Goal: Consume media (video, audio): Consume media (video, audio)

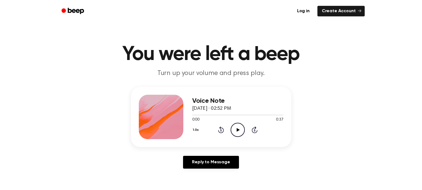
click at [235, 132] on icon "Play Audio" at bounding box center [238, 130] width 14 height 14
click at [215, 113] on div at bounding box center [237, 115] width 91 height 4
click at [190, 114] on div "Voice Note September 3, 2024 · 02:52 PM 0:00 0:37 Your browser does not support…" at bounding box center [211, 117] width 160 height 60
click at [244, 131] on icon "Play Audio" at bounding box center [238, 130] width 14 height 14
click at [235, 131] on icon "Pause Audio" at bounding box center [238, 130] width 14 height 14
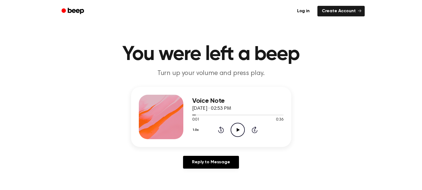
click at [233, 136] on icon "Play Audio" at bounding box center [238, 130] width 14 height 14
click at [241, 126] on icon "Pause Audio" at bounding box center [238, 130] width 14 height 14
click at [244, 131] on icon "Play Audio" at bounding box center [238, 130] width 14 height 14
click at [256, 127] on icon "Skip 5 seconds" at bounding box center [255, 129] width 6 height 7
click at [235, 131] on icon "Play Audio" at bounding box center [238, 130] width 14 height 14
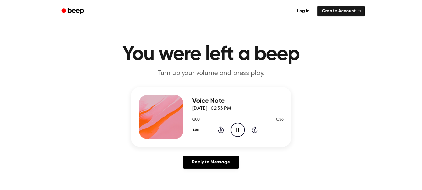
click at [236, 131] on icon "Pause Audio" at bounding box center [238, 130] width 14 height 14
click at [236, 131] on icon "Play Audio" at bounding box center [238, 130] width 14 height 14
click at [236, 131] on icon "Pause Audio" at bounding box center [238, 130] width 14 height 14
click at [236, 131] on icon "Play Audio" at bounding box center [238, 130] width 14 height 14
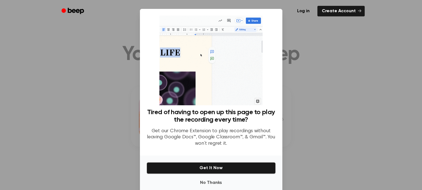
click at [236, 131] on p "Get our Chrome Extension to play recordings without leaving Google Docs™, Googl…" at bounding box center [211, 137] width 129 height 19
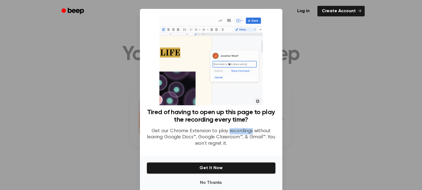
click at [236, 131] on p "Get our Chrome Extension to play recordings without leaving Google Docs™, Googl…" at bounding box center [211, 137] width 129 height 19
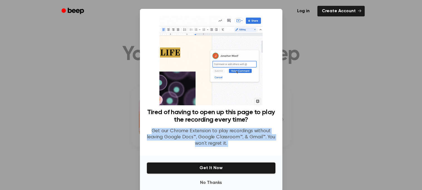
click at [236, 131] on p "Get our Chrome Extension to play recordings without leaving Google Docs™, Googl…" at bounding box center [211, 137] width 129 height 19
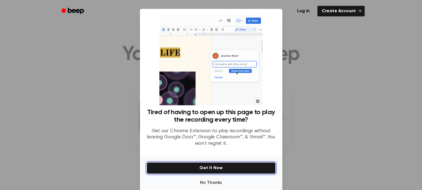
click at [227, 167] on button "Get It Now" at bounding box center [211, 169] width 129 height 12
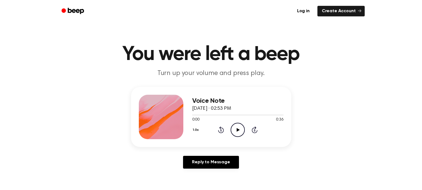
click at [239, 131] on icon "Play Audio" at bounding box center [238, 130] width 14 height 14
click at [238, 132] on icon "Pause Audio" at bounding box center [238, 130] width 14 height 14
click at [238, 132] on icon "Play Audio" at bounding box center [238, 130] width 14 height 14
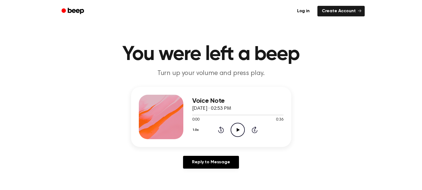
click at [238, 132] on icon "Play Audio" at bounding box center [238, 130] width 14 height 14
click at [238, 132] on icon "Pause Audio" at bounding box center [238, 130] width 14 height 14
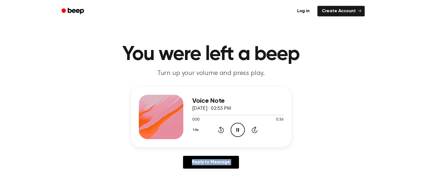
click at [238, 132] on icon "Pause Audio" at bounding box center [238, 130] width 14 height 14
click at [238, 132] on icon "Play Audio" at bounding box center [238, 130] width 14 height 14
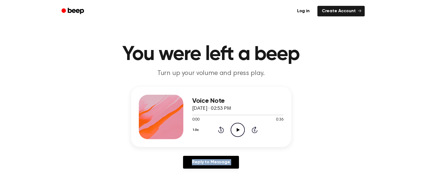
click at [238, 132] on icon "Play Audio" at bounding box center [238, 130] width 14 height 14
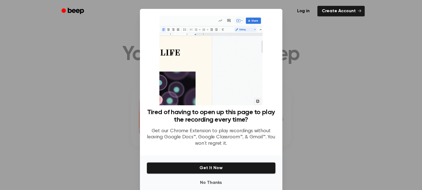
click at [238, 132] on p "Get our Chrome Extension to play recordings without leaving Google Docs™, Googl…" at bounding box center [211, 137] width 129 height 19
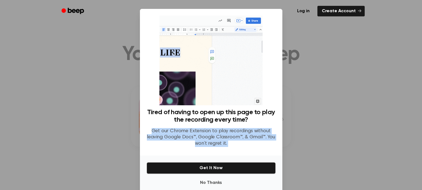
click at [238, 132] on p "Get our Chrome Extension to play recordings without leaving Google Docs™, Googl…" at bounding box center [211, 137] width 129 height 19
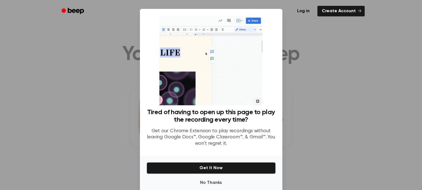
click at [238, 132] on p "Get our Chrome Extension to play recordings without leaving Google Docs™, Googl…" at bounding box center [211, 137] width 129 height 19
click at [205, 180] on button "No Thanks" at bounding box center [211, 183] width 129 height 11
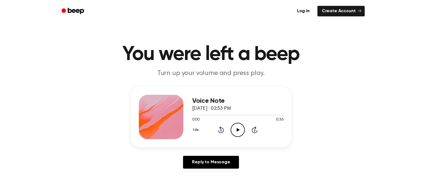
click at [235, 130] on icon "Play Audio" at bounding box center [238, 130] width 14 height 14
click at [235, 130] on icon "Pause Audio" at bounding box center [238, 130] width 14 height 14
click at [235, 130] on icon "Play Audio" at bounding box center [238, 130] width 14 height 14
click at [235, 130] on icon "Pause Audio" at bounding box center [238, 130] width 14 height 14
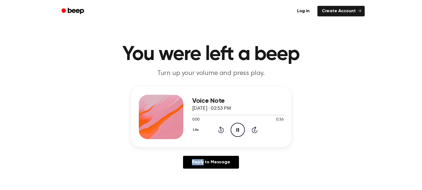
click at [235, 130] on icon "Pause Audio" at bounding box center [238, 130] width 14 height 14
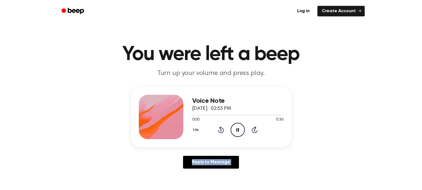
click at [235, 130] on icon "Pause Audio" at bounding box center [238, 130] width 14 height 14
click at [235, 130] on icon "Play Audio" at bounding box center [238, 130] width 14 height 14
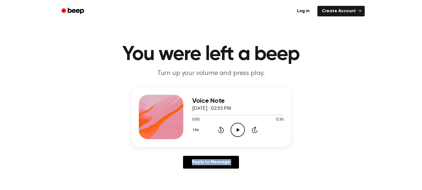
click at [235, 130] on icon "Play Audio" at bounding box center [238, 130] width 14 height 14
click at [235, 130] on icon "Pause Audio" at bounding box center [238, 130] width 14 height 14
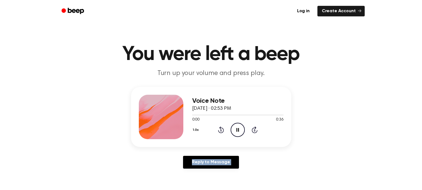
click at [235, 130] on icon "Pause Audio" at bounding box center [238, 130] width 14 height 14
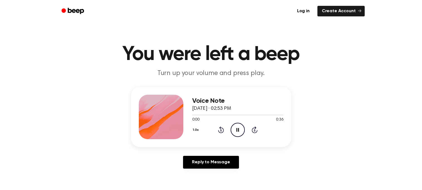
click at [235, 130] on icon "Pause Audio" at bounding box center [238, 130] width 14 height 14
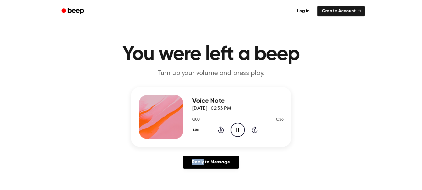
click at [235, 130] on icon "Pause Audio" at bounding box center [238, 130] width 14 height 14
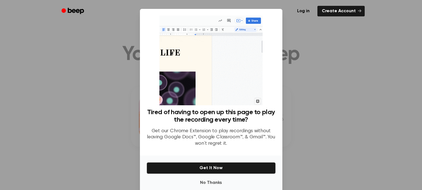
click at [235, 130] on p "Get our Chrome Extension to play recordings without leaving Google Docs™, Googl…" at bounding box center [211, 137] width 129 height 19
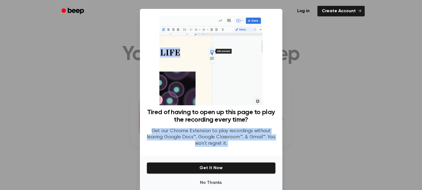
click at [235, 130] on p "Get our Chrome Extension to play recordings without leaving Google Docs™, Googl…" at bounding box center [211, 137] width 129 height 19
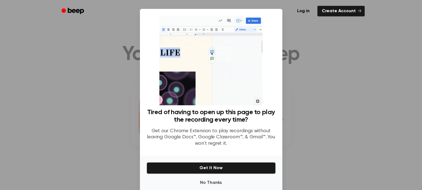
click at [235, 130] on p "Get our Chrome Extension to play recordings without leaving Google Docs™, Googl…" at bounding box center [211, 137] width 129 height 19
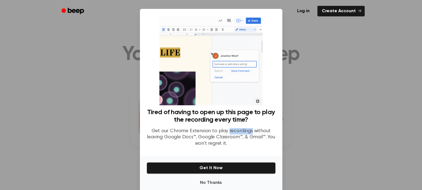
click at [235, 130] on p "Get our Chrome Extension to play recordings without leaving Google Docs™, Googl…" at bounding box center [211, 137] width 129 height 19
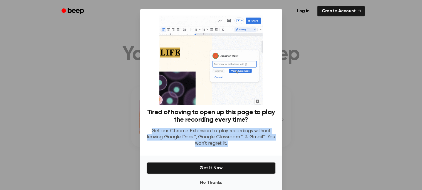
click at [235, 130] on p "Get our Chrome Extension to play recordings without leaving Google Docs™, Googl…" at bounding box center [211, 137] width 129 height 19
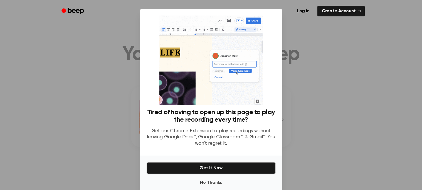
click at [235, 130] on p "Get our Chrome Extension to play recordings without leaving Google Docs™, Googl…" at bounding box center [211, 137] width 129 height 19
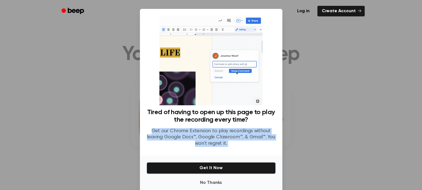
click at [235, 130] on p "Get our Chrome Extension to play recordings without leaving Google Docs™, Googl…" at bounding box center [211, 137] width 129 height 19
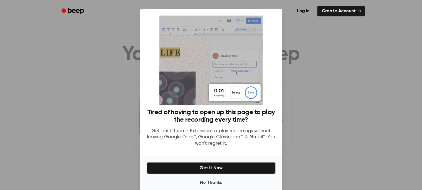
click at [284, 24] on div at bounding box center [211, 95] width 422 height 190
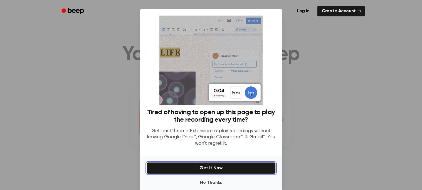
click at [206, 165] on button "Get It Now" at bounding box center [211, 169] width 129 height 12
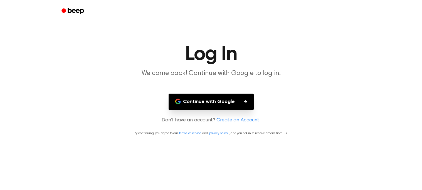
click at [225, 108] on button "Continue with Google" at bounding box center [211, 102] width 85 height 16
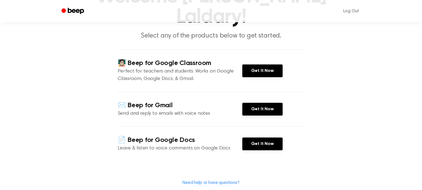
scroll to position [56, 0]
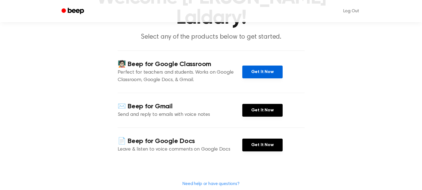
click at [261, 66] on link "Get It Now" at bounding box center [262, 72] width 40 height 13
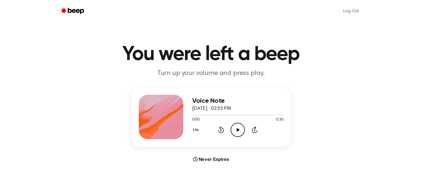
click at [236, 135] on icon "Play Audio" at bounding box center [238, 130] width 14 height 14
